Goal: Information Seeking & Learning: Find specific fact

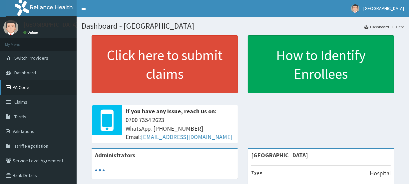
click at [23, 87] on link "PA Code" at bounding box center [38, 87] width 77 height 15
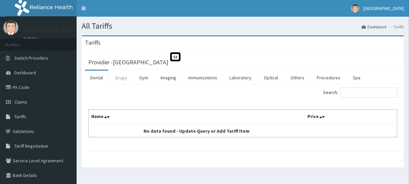
click at [122, 76] on link "Drugs" at bounding box center [121, 78] width 22 height 14
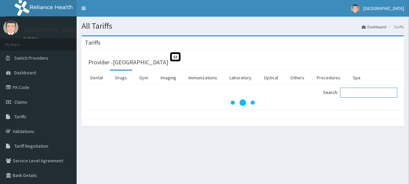
click at [352, 92] on input "Search:" at bounding box center [368, 93] width 57 height 10
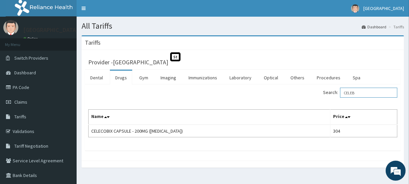
click at [368, 93] on input "CELEB" at bounding box center [368, 93] width 57 height 10
type input "C"
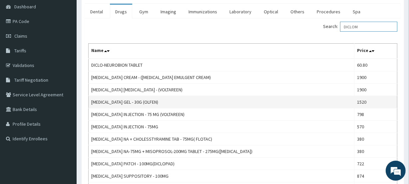
scroll to position [45, 0]
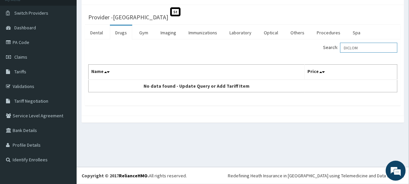
type input "DICLOM"
